Goal: Task Accomplishment & Management: Use online tool/utility

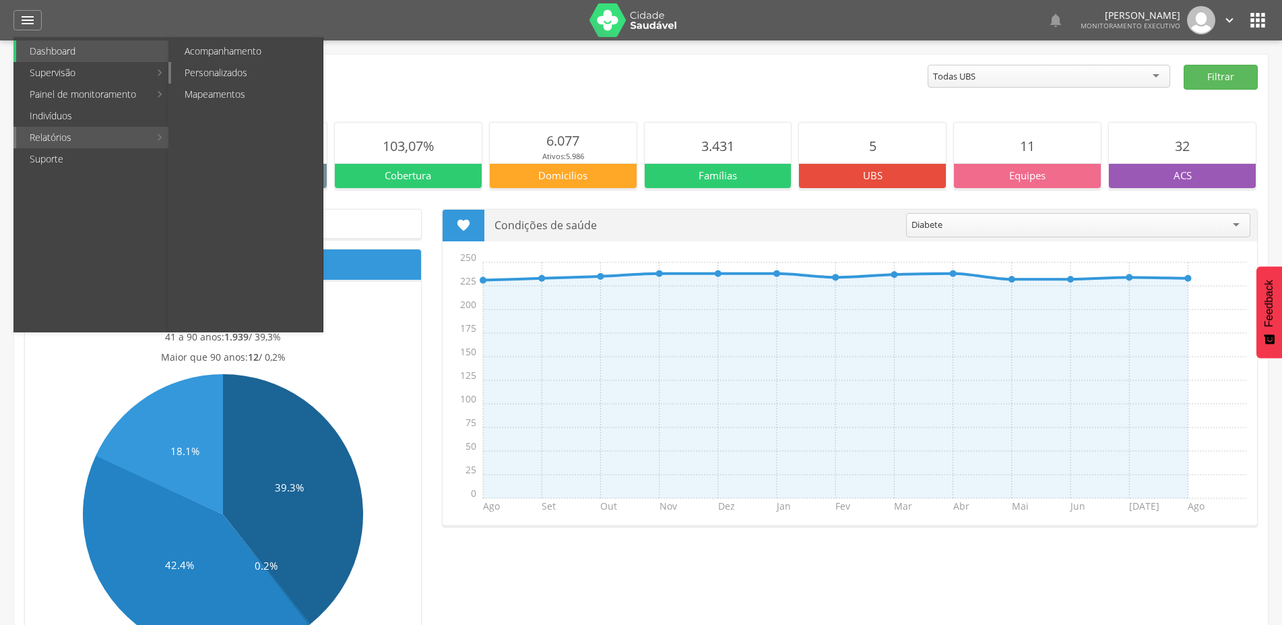
click at [226, 75] on link "Personalizados" at bounding box center [247, 73] width 152 height 22
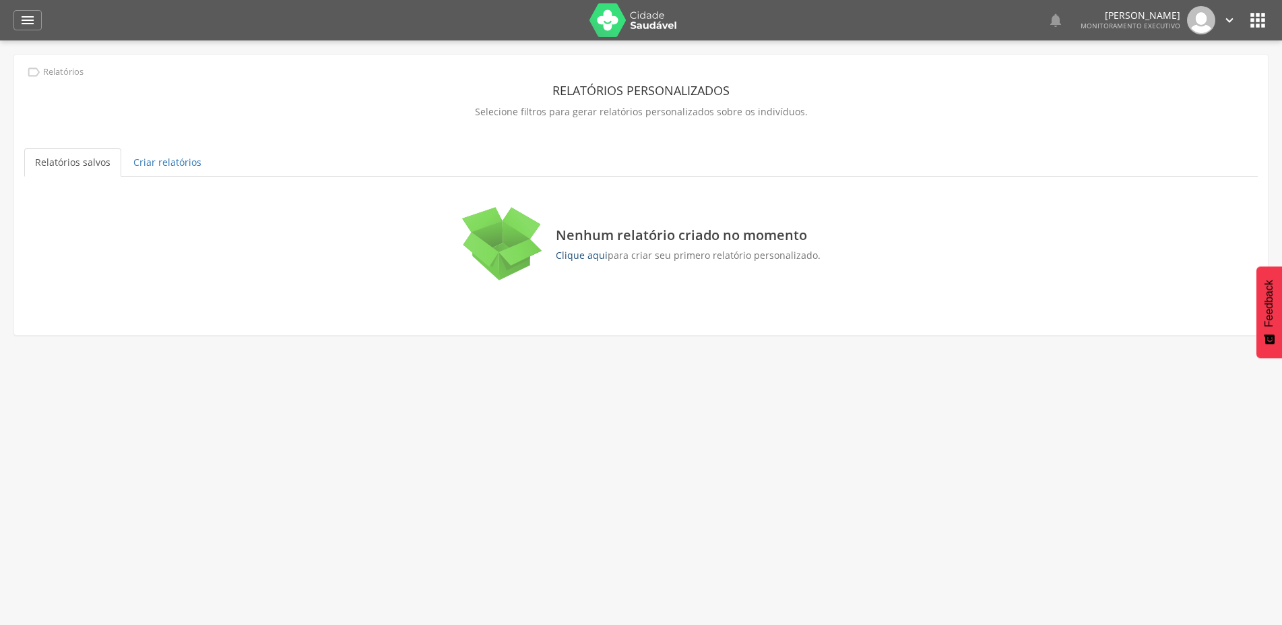
click at [575, 254] on link "Clique aqui" at bounding box center [582, 255] width 52 height 13
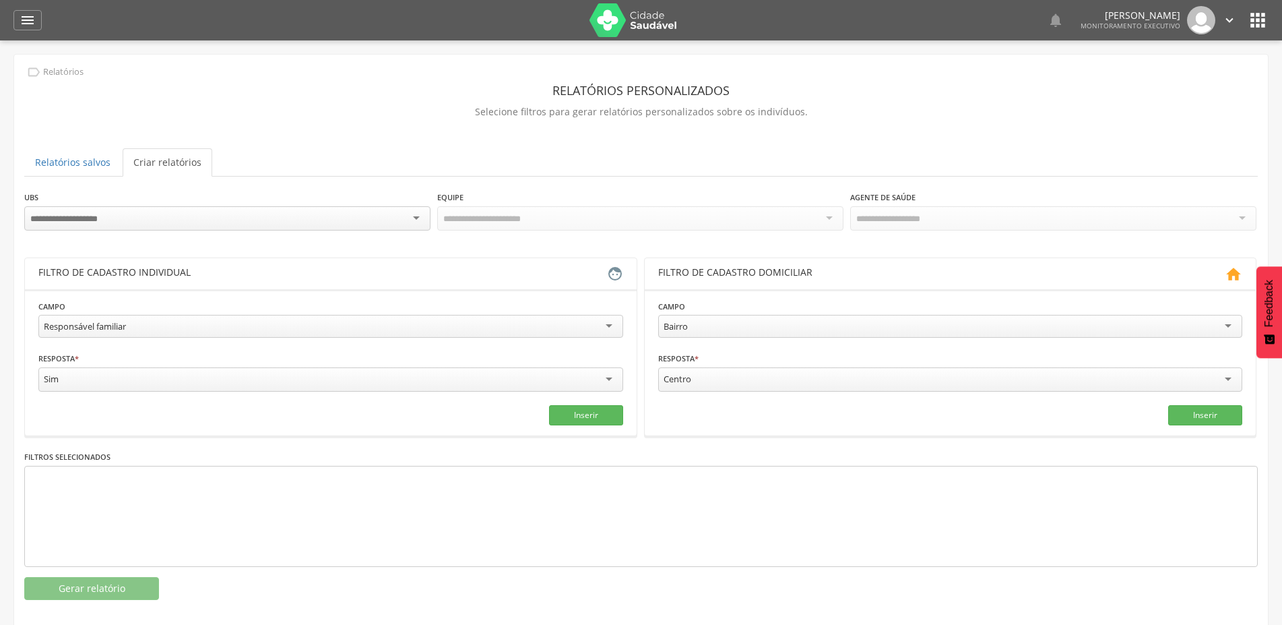
click at [390, 222] on div at bounding box center [227, 218] width 406 height 24
click at [414, 187] on div "**********" at bounding box center [641, 332] width 1254 height 555
click at [154, 214] on div at bounding box center [227, 218] width 406 height 24
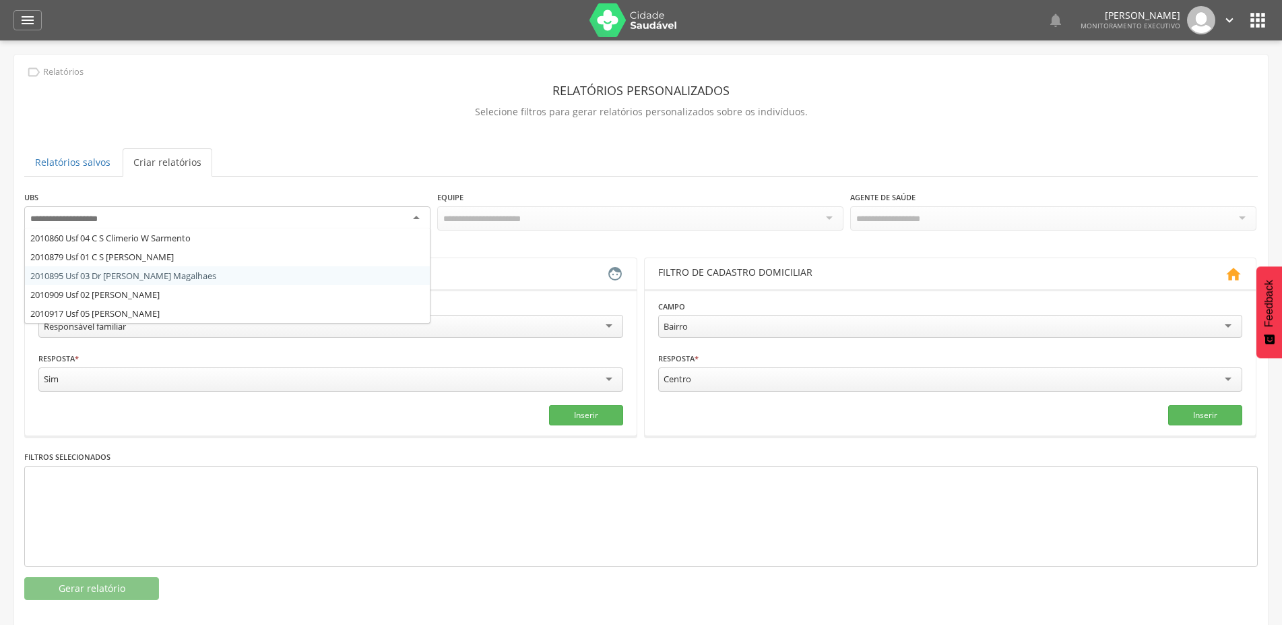
click at [175, 276] on div "**********" at bounding box center [641, 395] width 1234 height 410
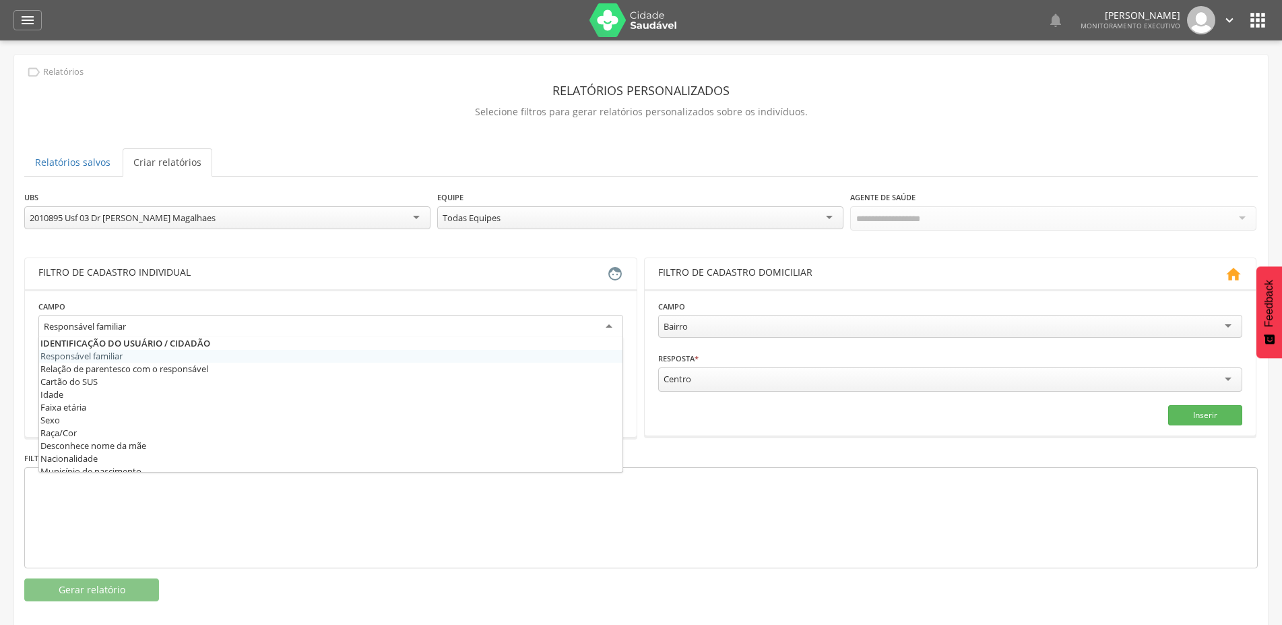
click at [595, 319] on div "Responsável familiar" at bounding box center [330, 327] width 585 height 24
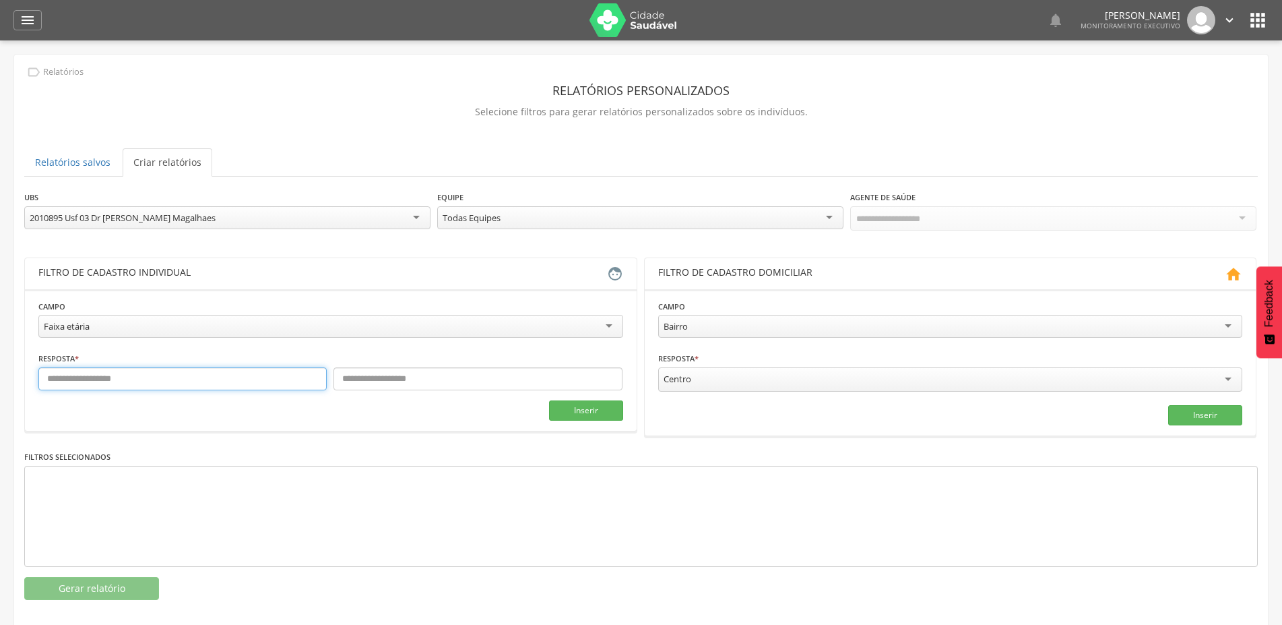
click at [108, 381] on input "text" at bounding box center [182, 378] width 288 height 23
type input "*"
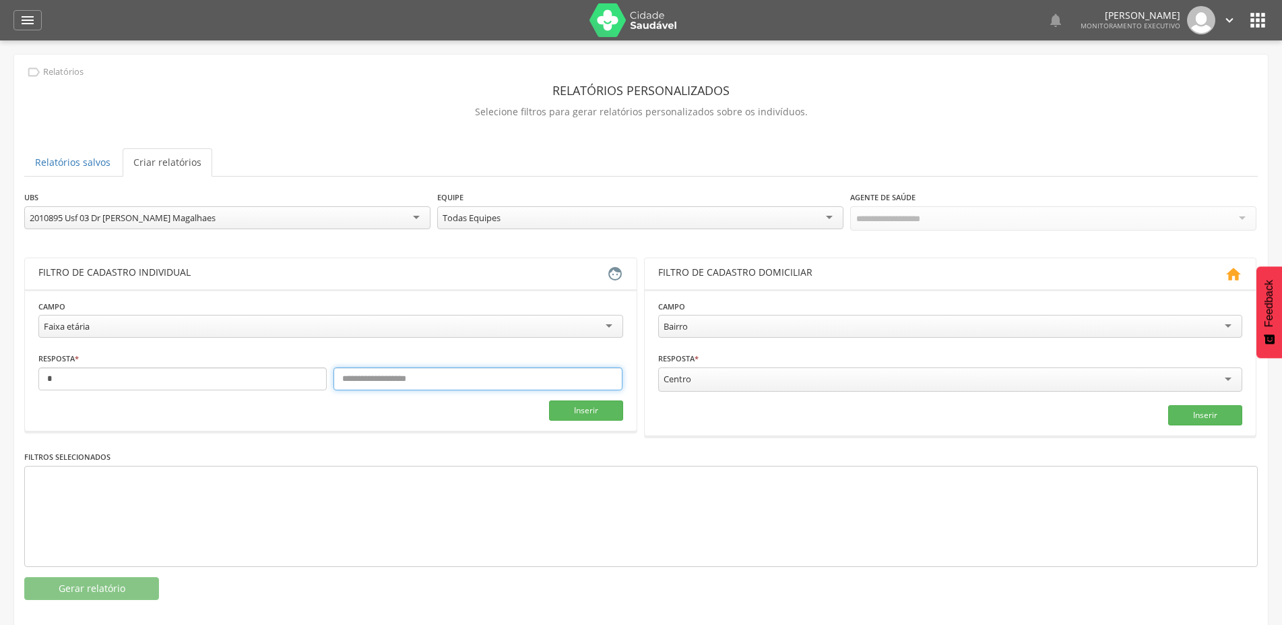
click at [411, 382] on input "text" at bounding box center [478, 378] width 288 height 23
type input "*"
click at [592, 408] on button "Inserir" at bounding box center [586, 410] width 74 height 20
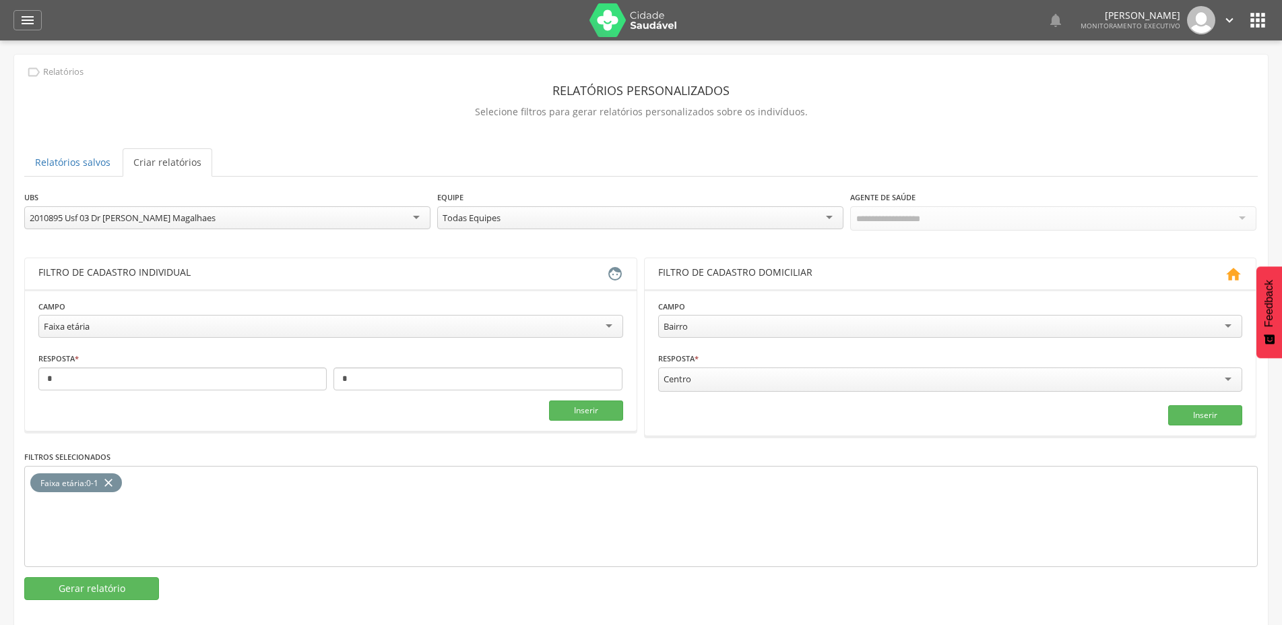
click at [484, 218] on div "Todas Equipes" at bounding box center [472, 218] width 58 height 12
click at [577, 258] on div "**********" at bounding box center [641, 395] width 1234 height 410
click at [900, 214] on div "Todos Usuários" at bounding box center [887, 218] width 62 height 12
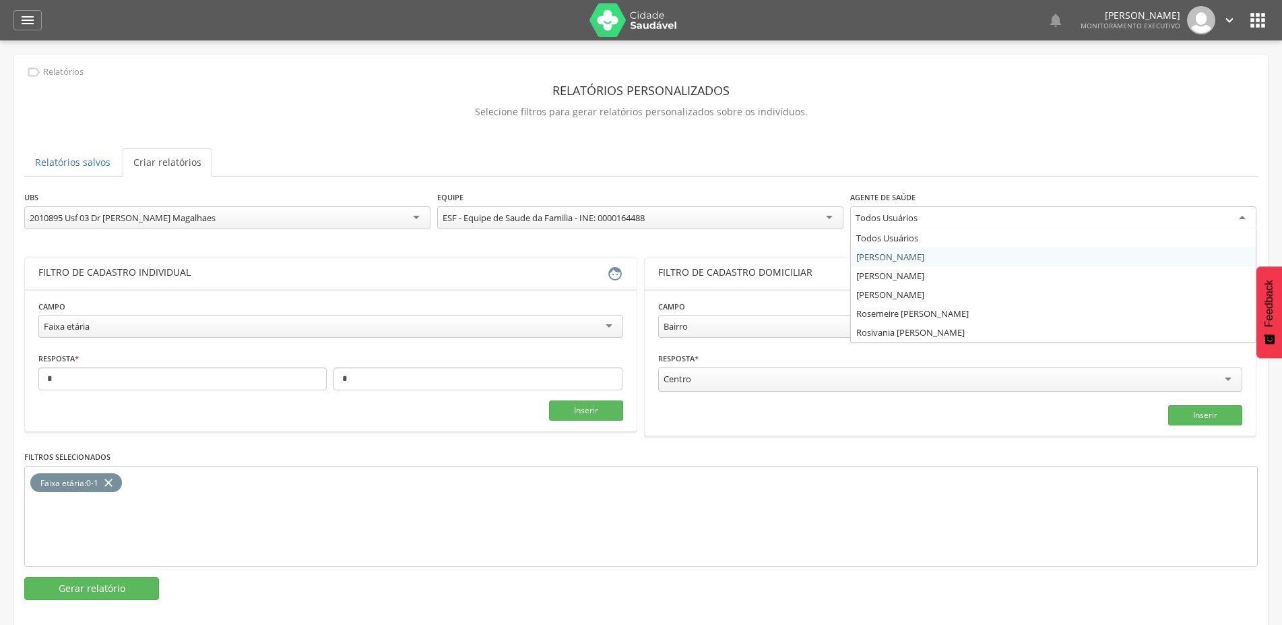
click at [897, 256] on div "**********" at bounding box center [641, 395] width 1234 height 410
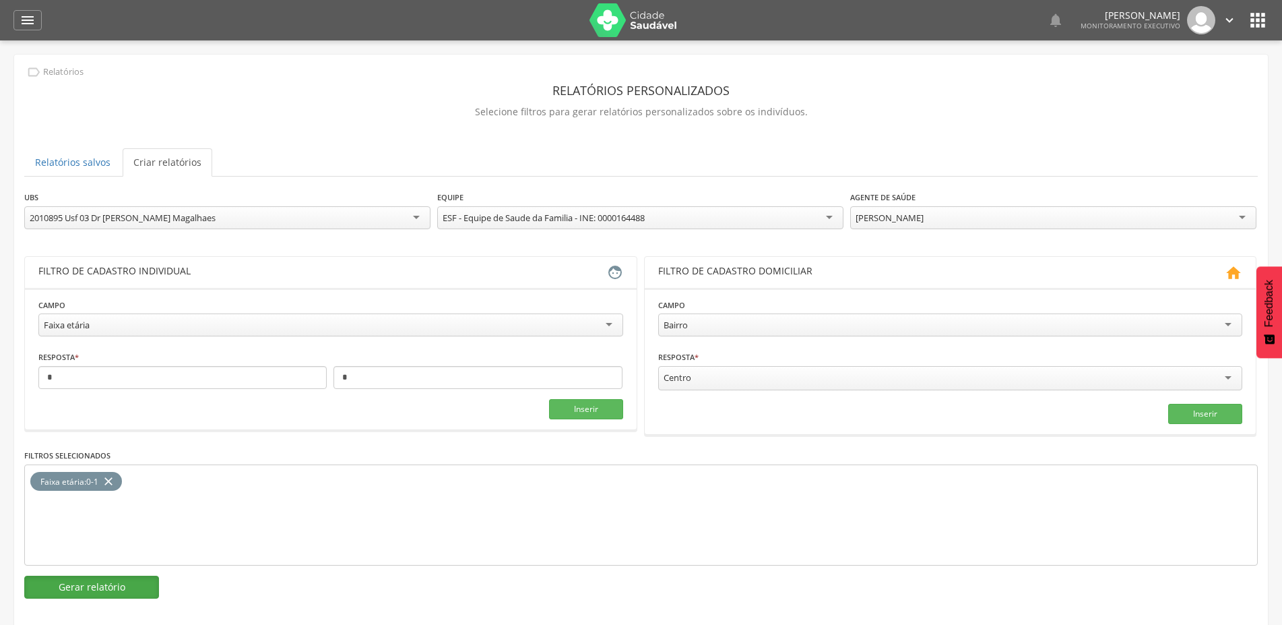
click at [107, 587] on button "Gerar relatório" at bounding box center [91, 586] width 135 height 23
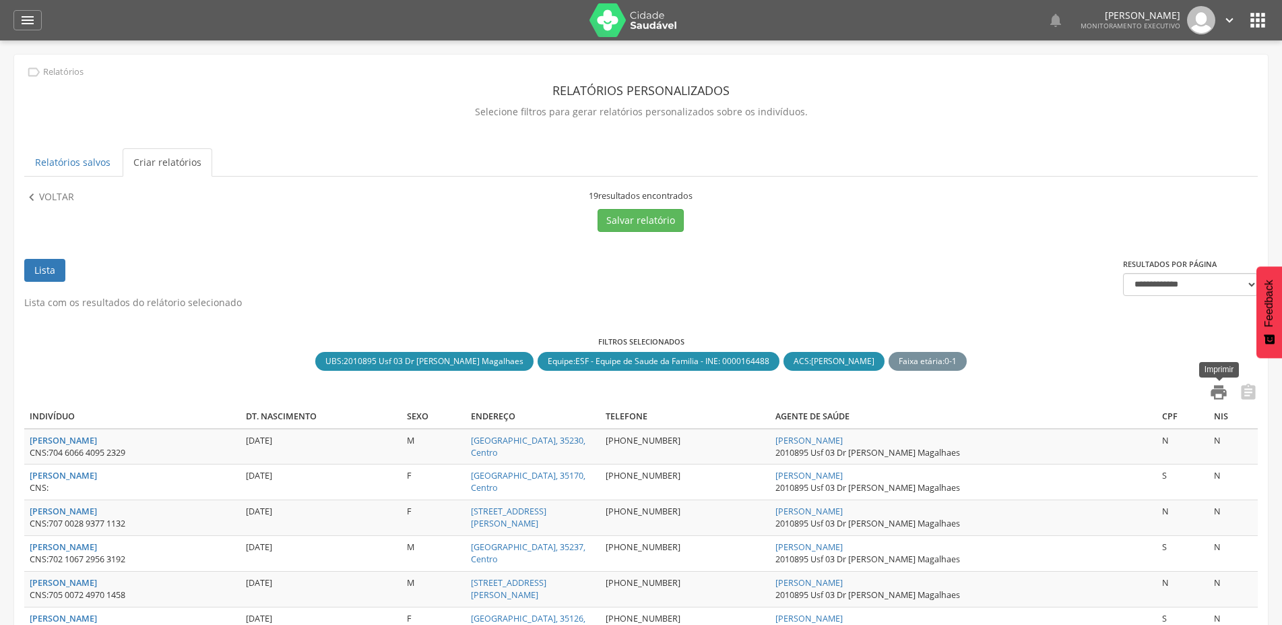
click at [1217, 394] on icon "" at bounding box center [1219, 392] width 19 height 19
click at [60, 201] on p "Voltar" at bounding box center [56, 197] width 35 height 15
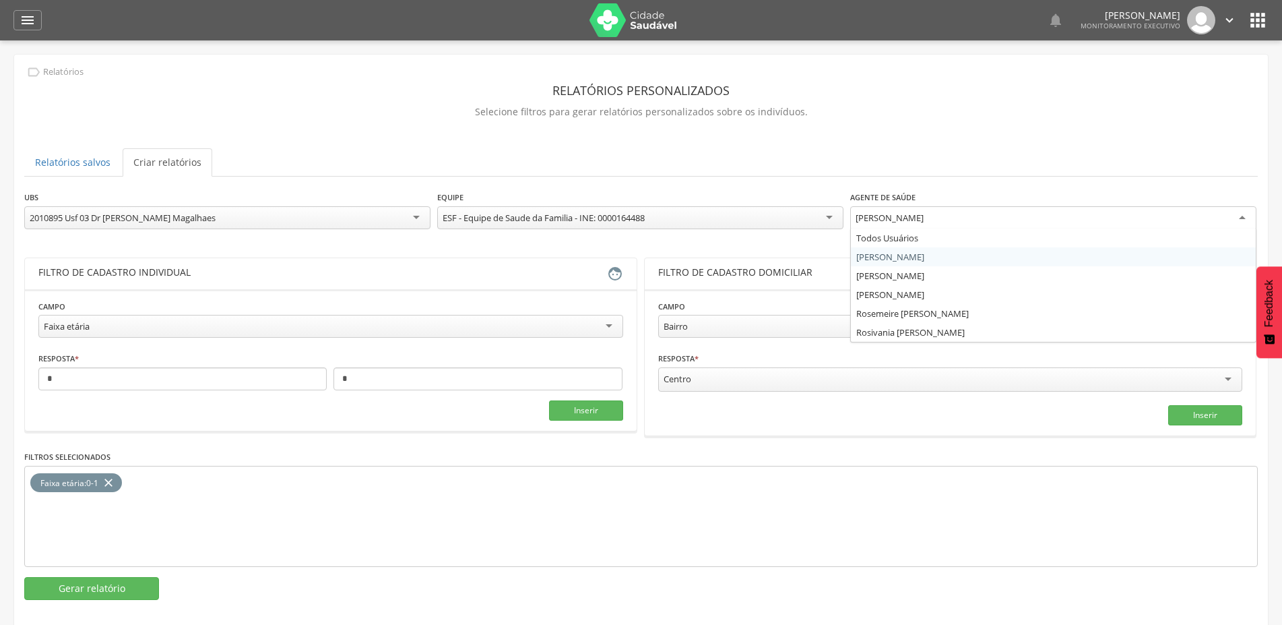
click at [883, 212] on div "[PERSON_NAME]" at bounding box center [890, 218] width 68 height 12
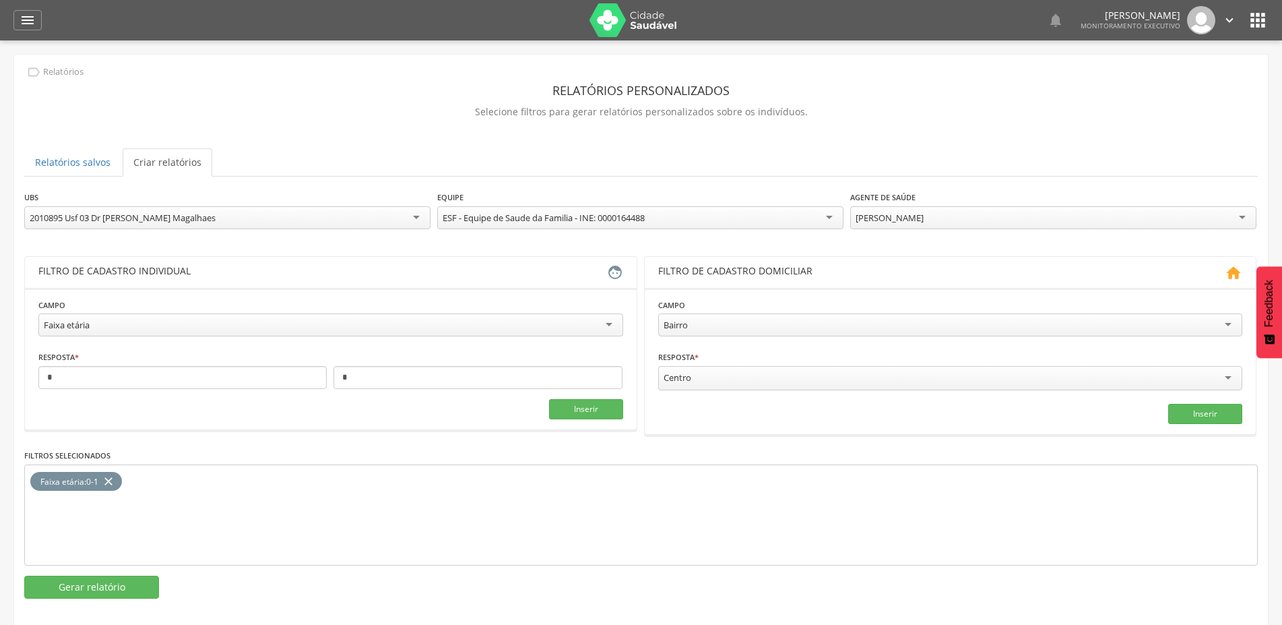
click at [891, 277] on div "**********" at bounding box center [641, 394] width 1234 height 408
click at [101, 590] on button "Gerar relatório" at bounding box center [91, 586] width 135 height 23
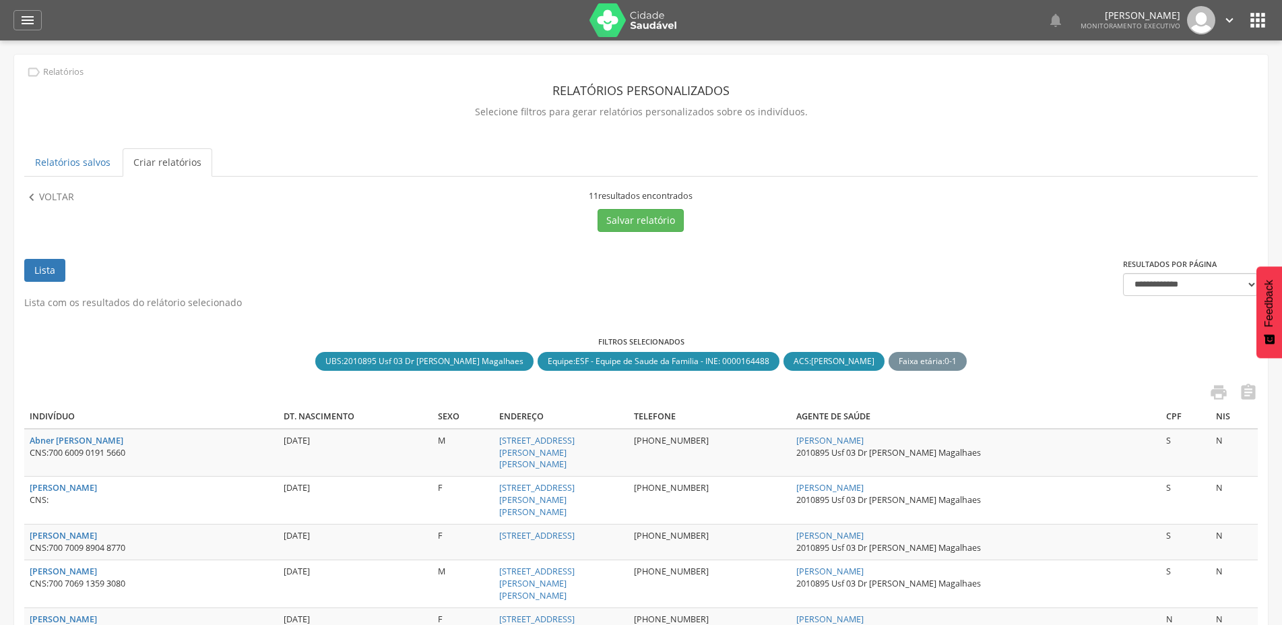
scroll to position [297, 0]
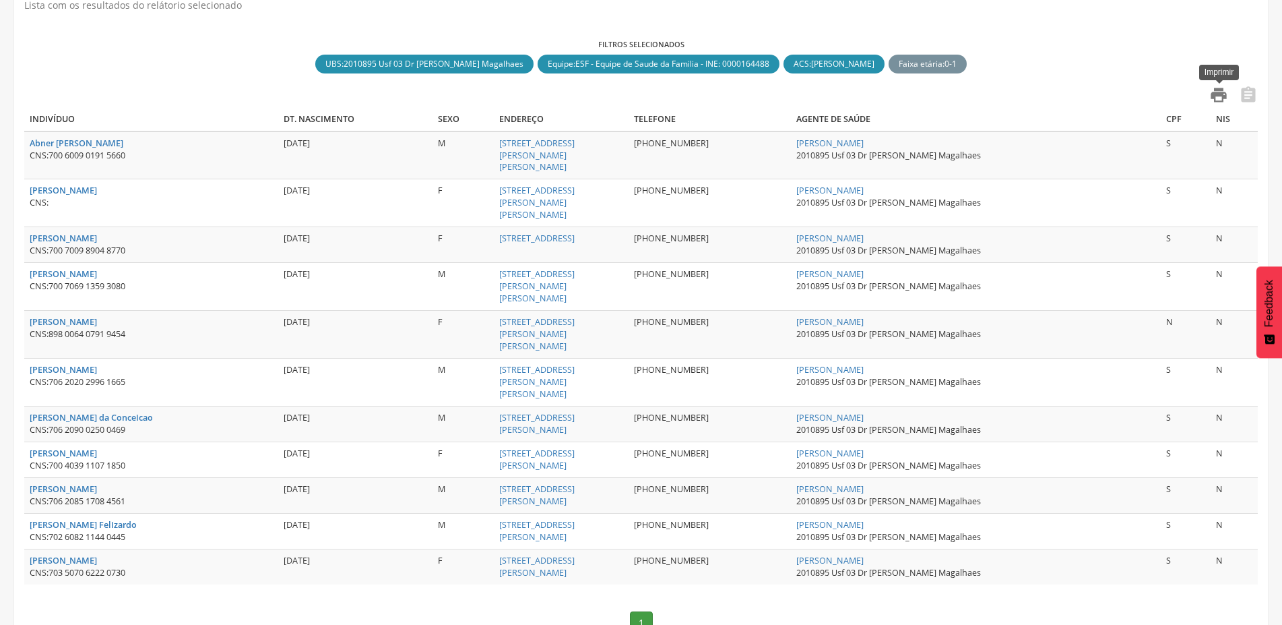
click at [1220, 91] on icon "" at bounding box center [1219, 95] width 19 height 19
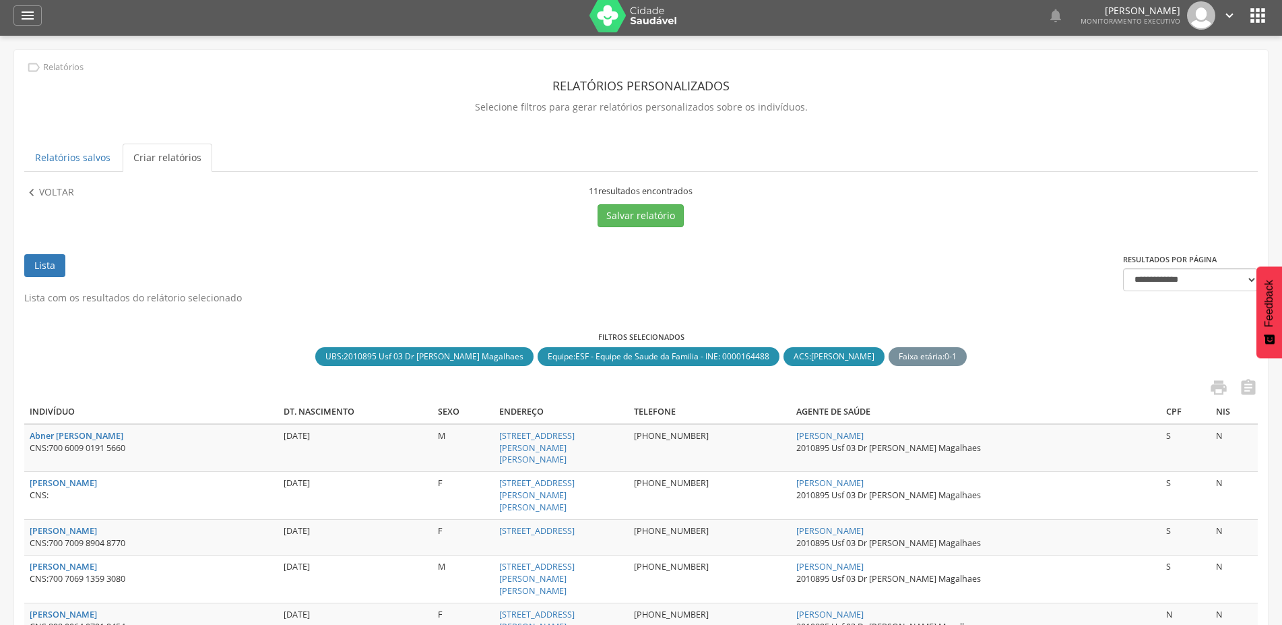
scroll to position [0, 0]
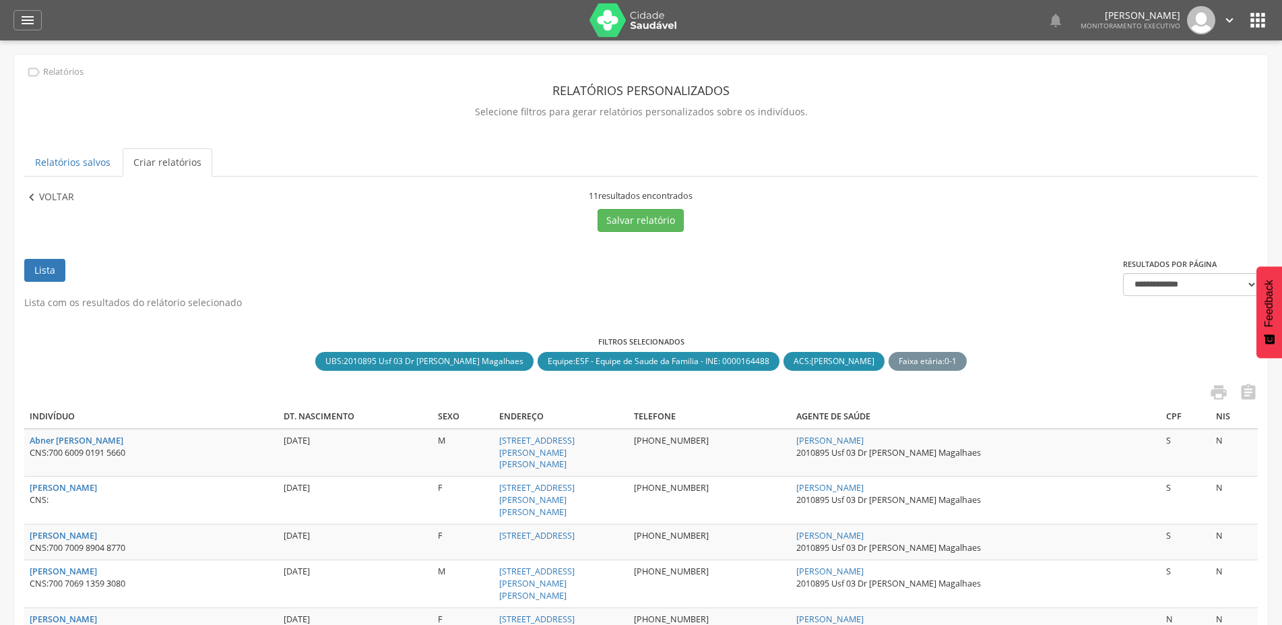
click at [63, 197] on p "Voltar" at bounding box center [56, 197] width 35 height 15
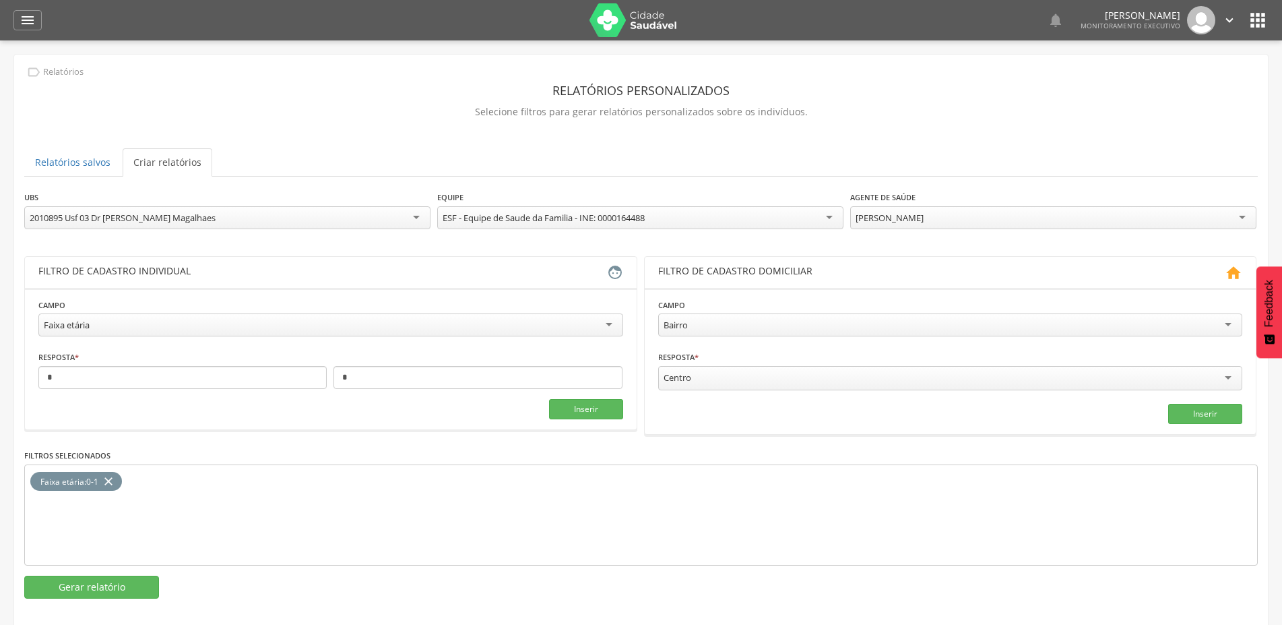
click at [894, 220] on div "[PERSON_NAME]" at bounding box center [890, 218] width 68 height 12
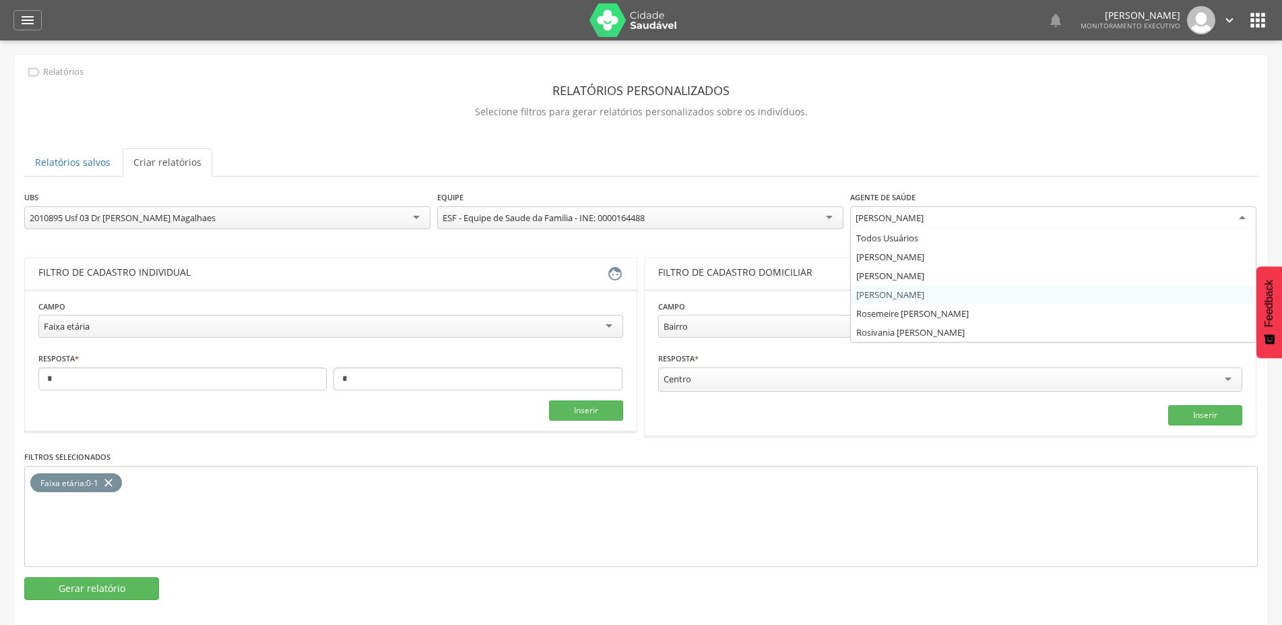
click at [891, 292] on div "**********" at bounding box center [641, 395] width 1234 height 410
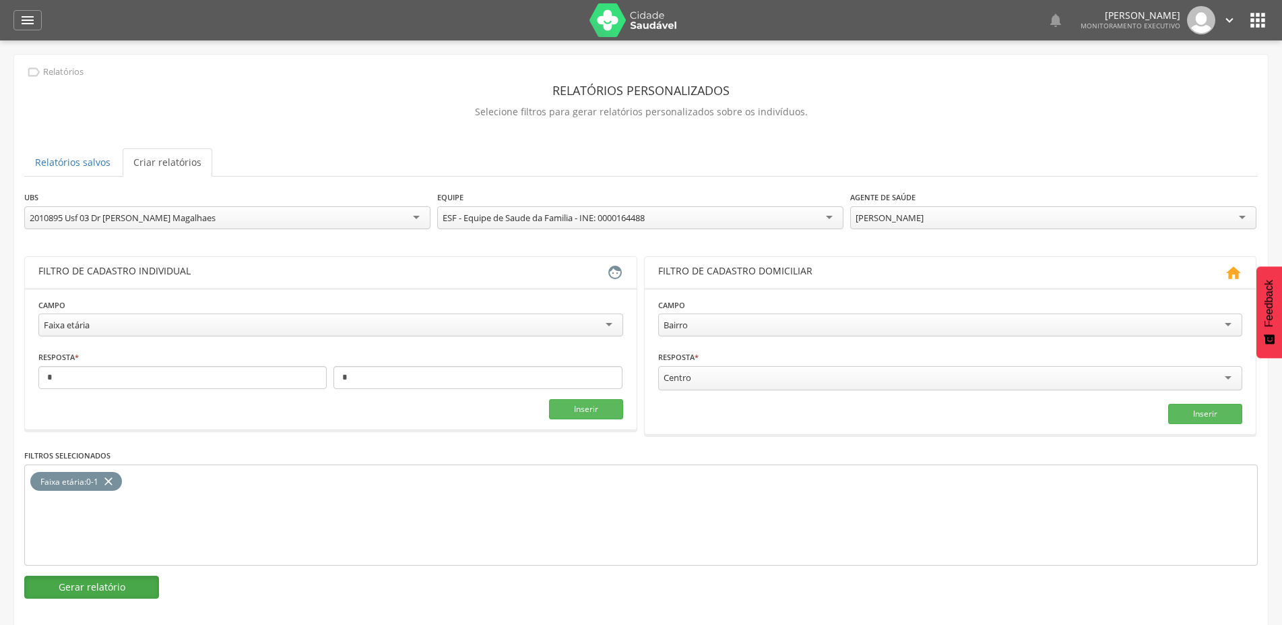
click at [113, 590] on button "Gerar relatório" at bounding box center [91, 586] width 135 height 23
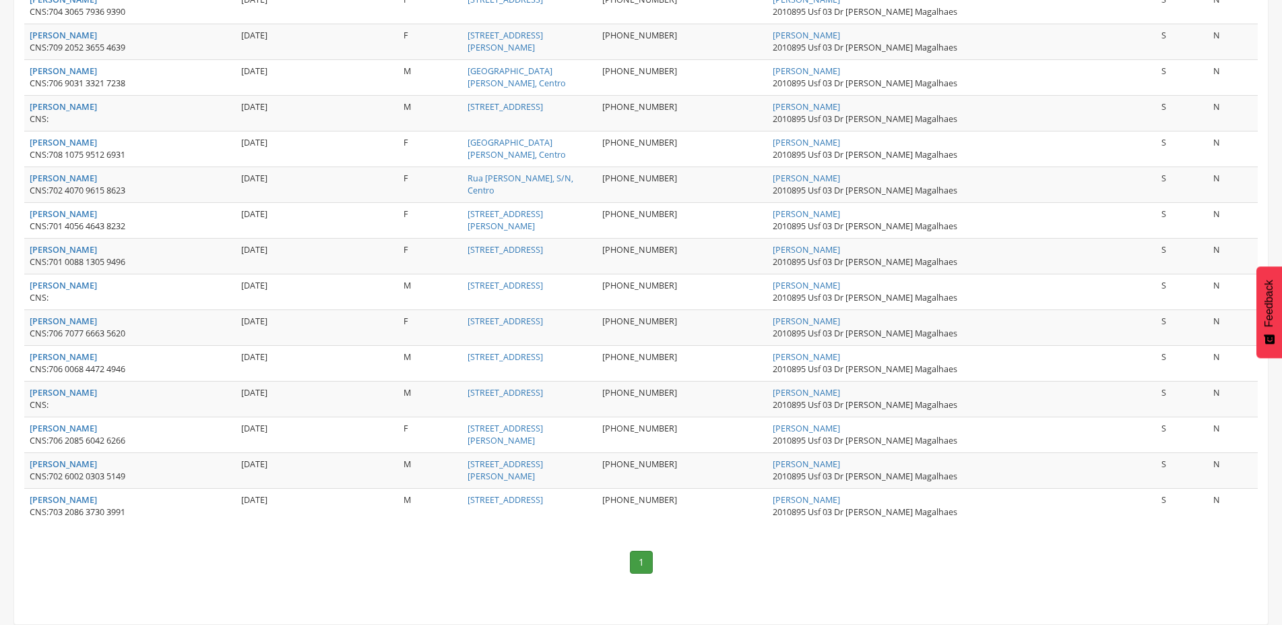
scroll to position [201, 0]
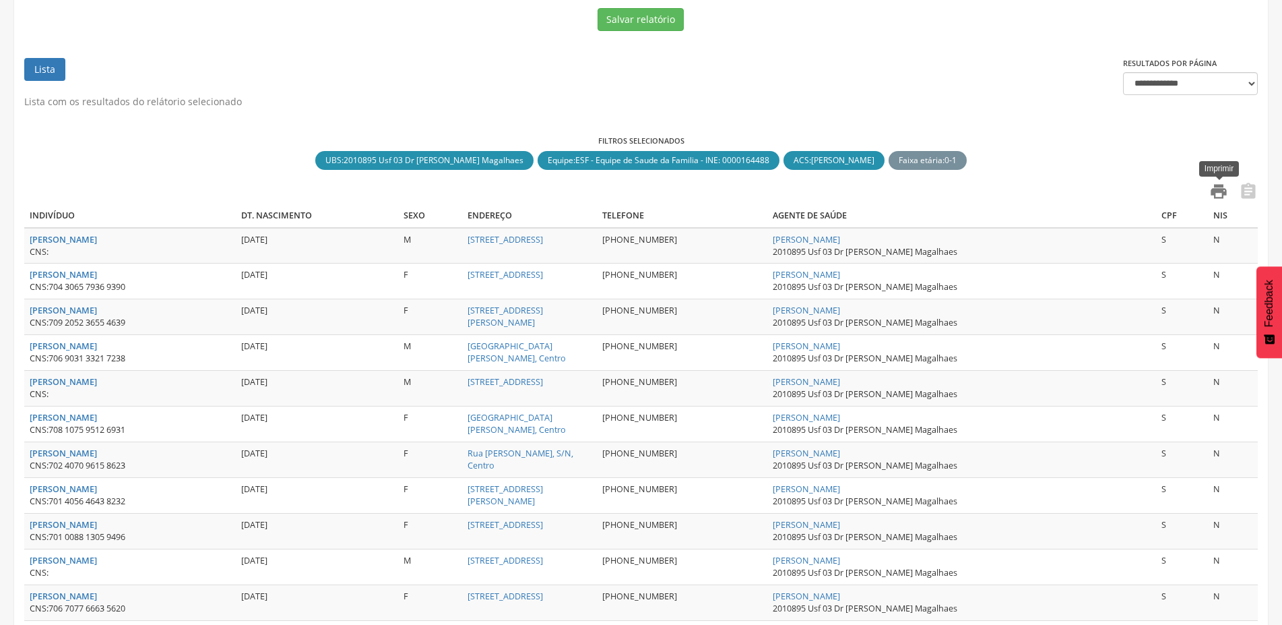
click at [1216, 192] on icon "" at bounding box center [1219, 191] width 19 height 19
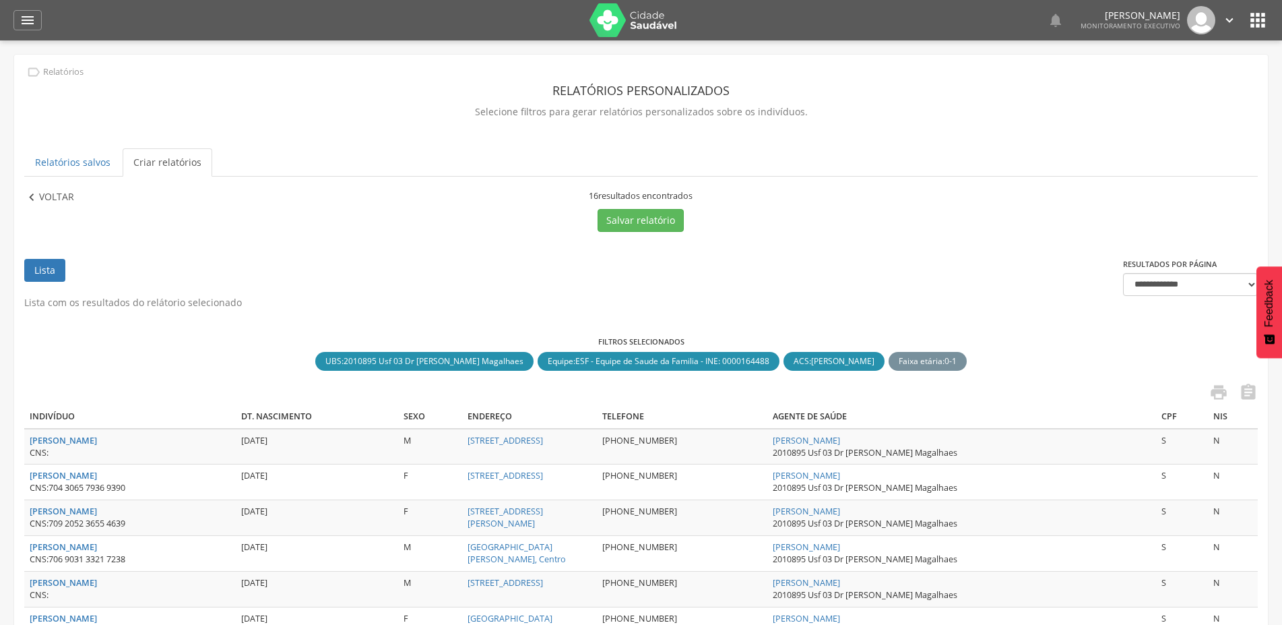
click at [59, 192] on p "Voltar" at bounding box center [56, 197] width 35 height 15
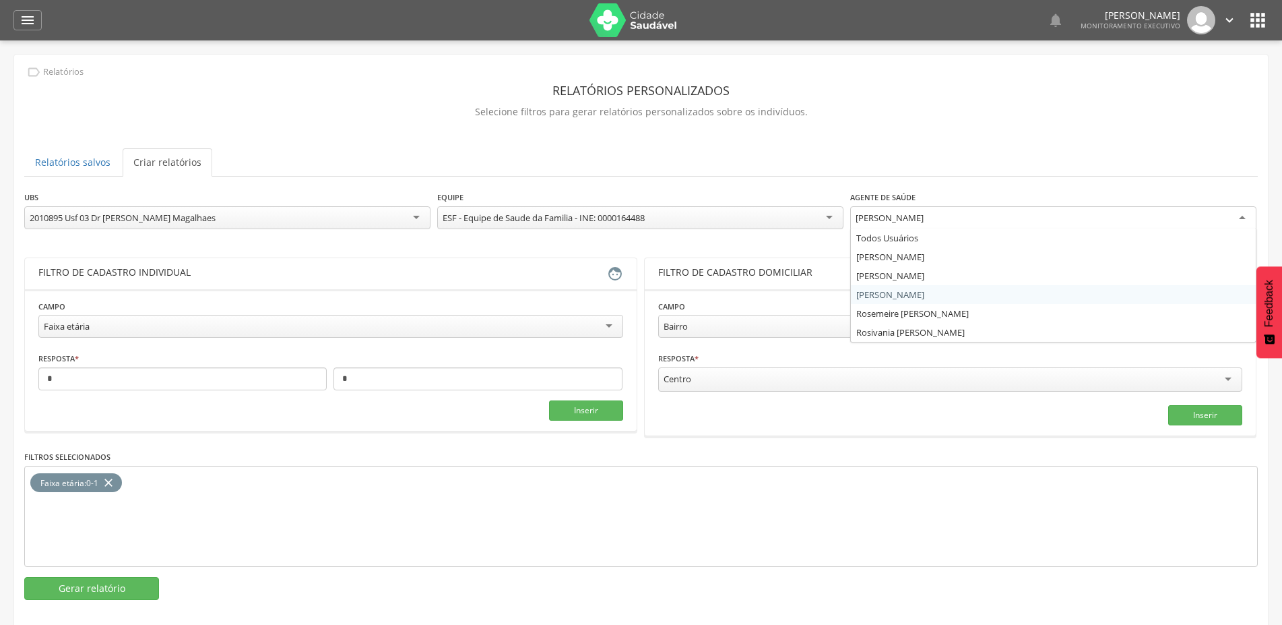
click at [903, 222] on div "[PERSON_NAME]" at bounding box center [890, 218] width 68 height 12
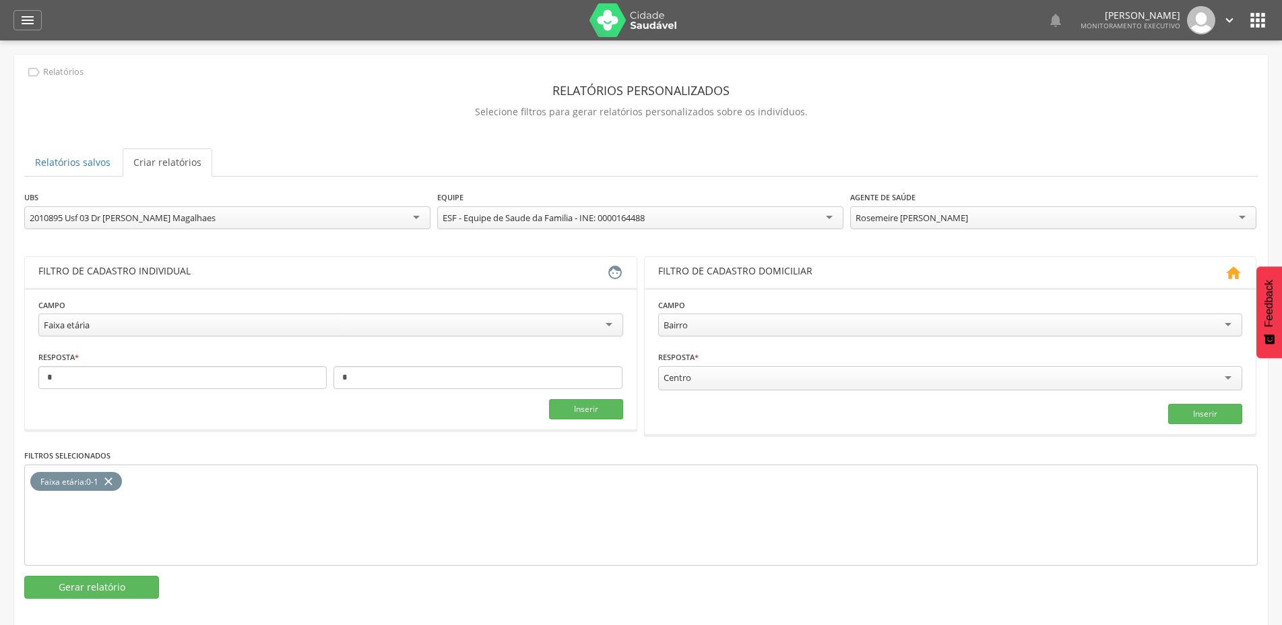
click at [883, 317] on div "**********" at bounding box center [641, 394] width 1234 height 408
click at [82, 588] on button "Gerar relatório" at bounding box center [91, 586] width 135 height 23
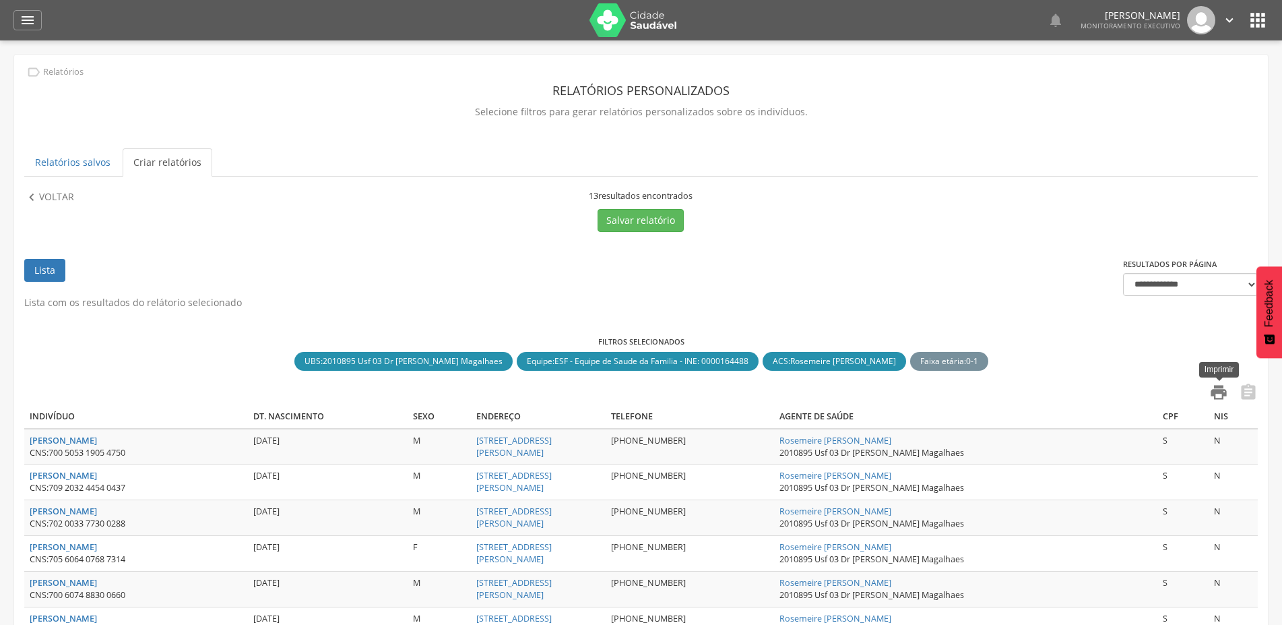
click at [1214, 398] on icon "" at bounding box center [1219, 392] width 19 height 19
click at [63, 195] on p "Voltar" at bounding box center [56, 197] width 35 height 15
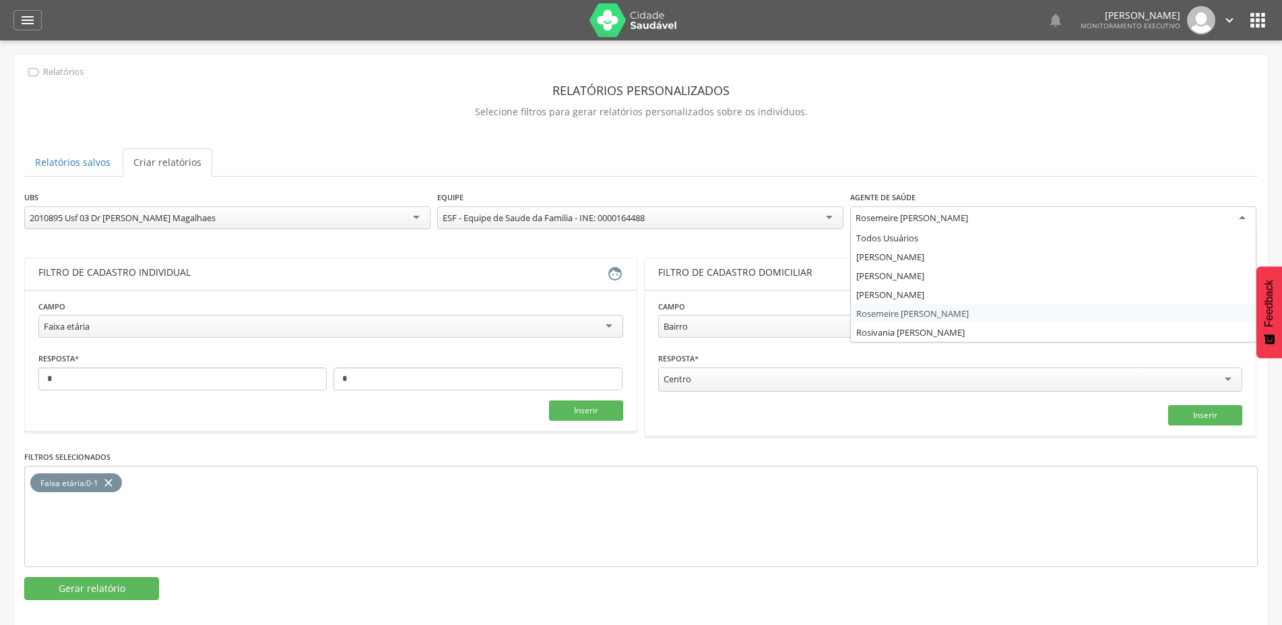
click at [924, 216] on div "Rosemeire [PERSON_NAME]" at bounding box center [912, 218] width 113 height 12
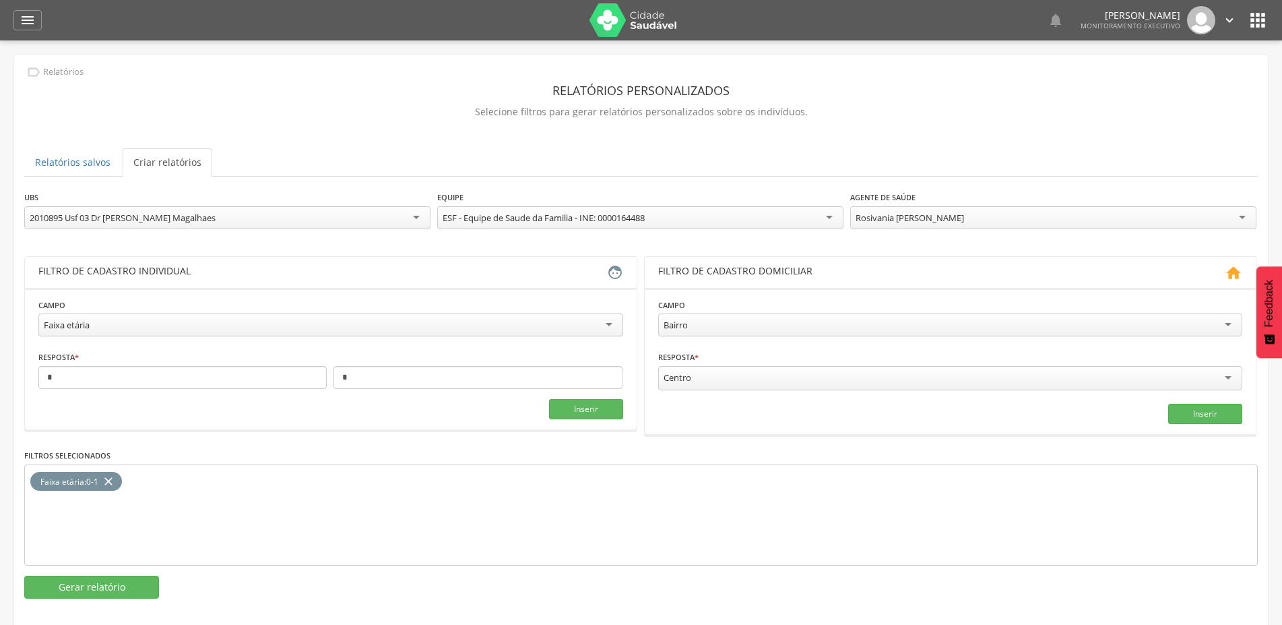
click at [913, 329] on div "**********" at bounding box center [641, 394] width 1234 height 408
click at [96, 583] on button "Gerar relatório" at bounding box center [91, 586] width 135 height 23
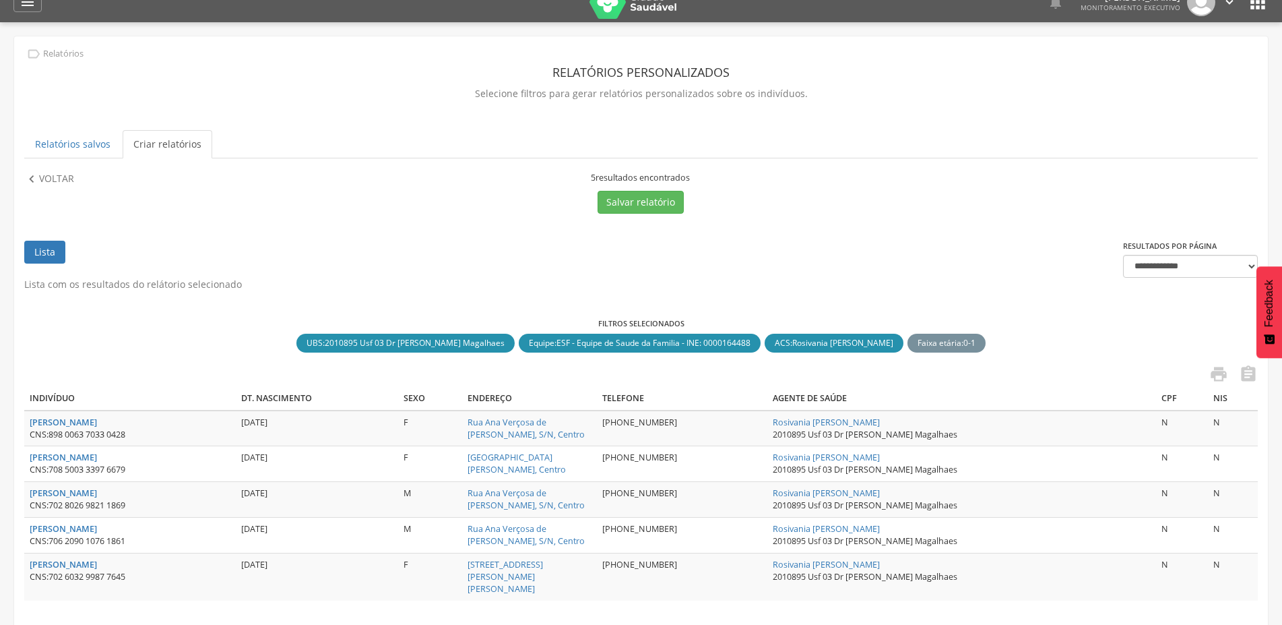
scroll to position [83, 0]
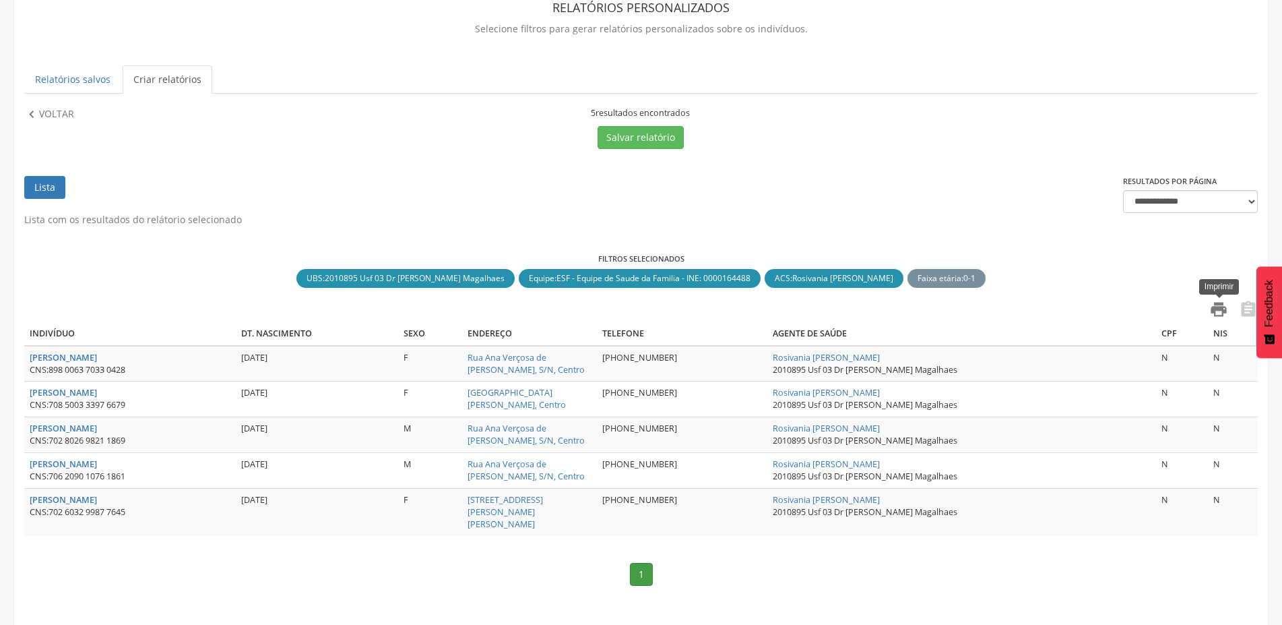
click at [1222, 310] on icon "" at bounding box center [1219, 309] width 19 height 19
